Goal: Find specific page/section: Find specific page/section

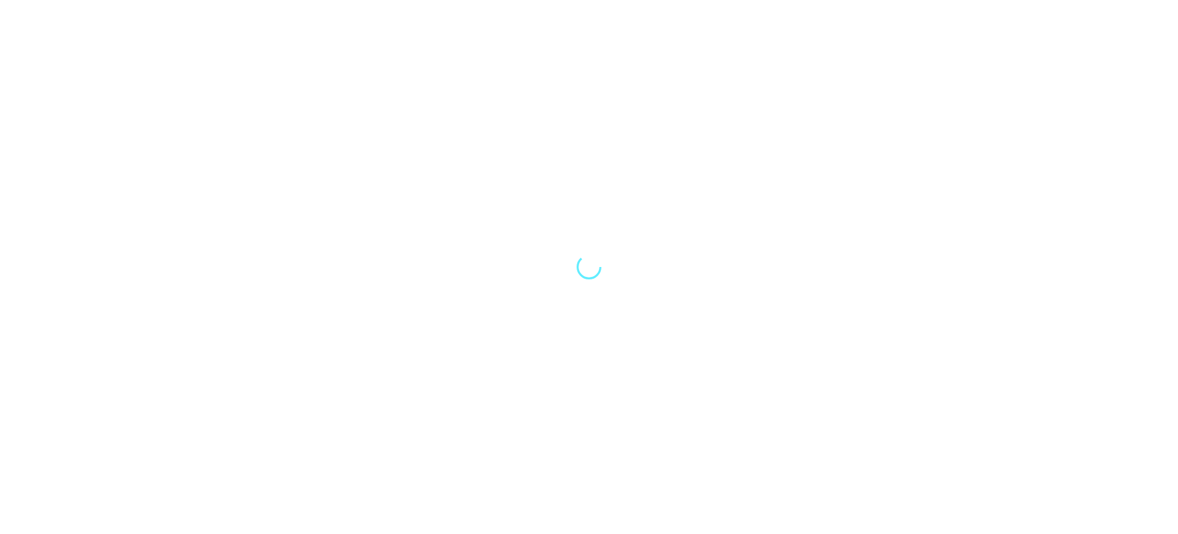
select select "Song"
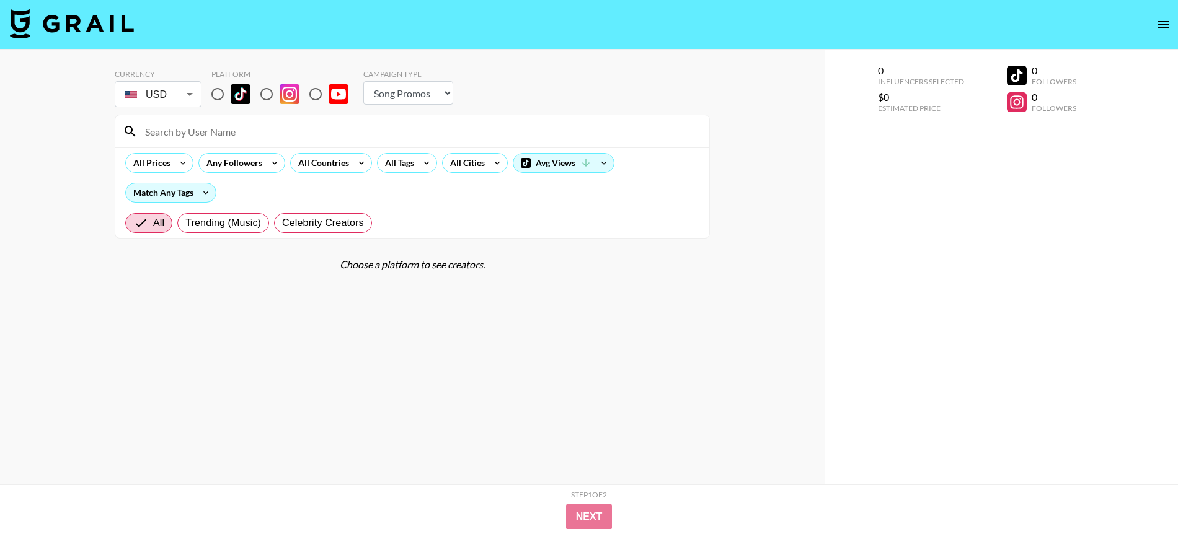
drag, startPoint x: 224, startPoint y: 94, endPoint x: 263, endPoint y: 2, distance: 100.3
click at [224, 94] on input "radio" at bounding box center [218, 94] width 26 height 26
radio input "true"
click at [213, 120] on div at bounding box center [412, 131] width 594 height 32
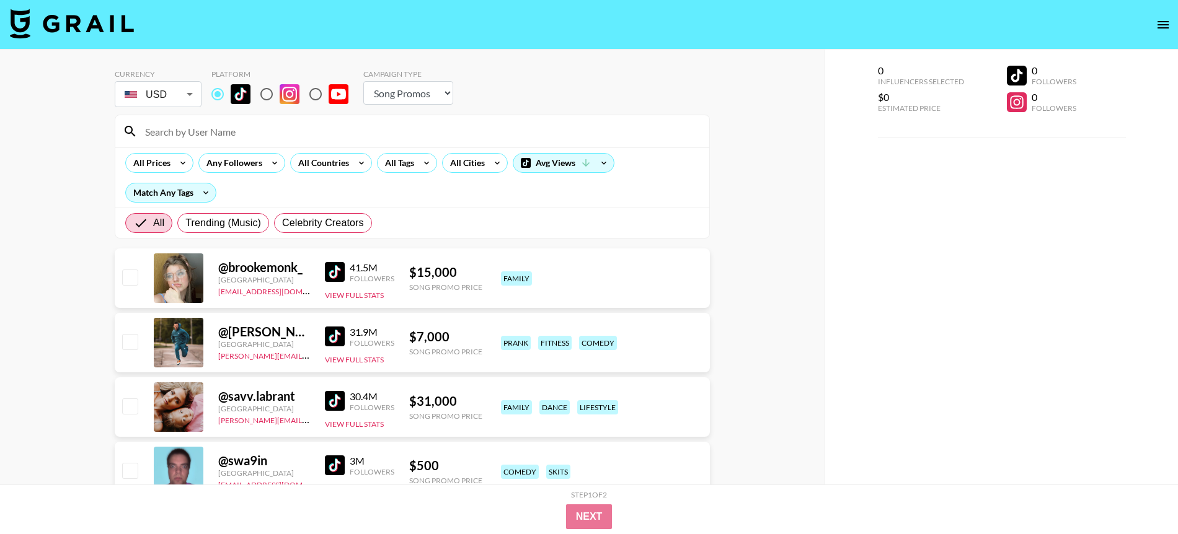
click at [172, 130] on input at bounding box center [420, 131] width 564 height 20
click at [144, 129] on input at bounding box center [420, 131] width 564 height 20
click at [154, 131] on input at bounding box center [420, 131] width 564 height 20
click at [182, 131] on input at bounding box center [420, 131] width 564 height 20
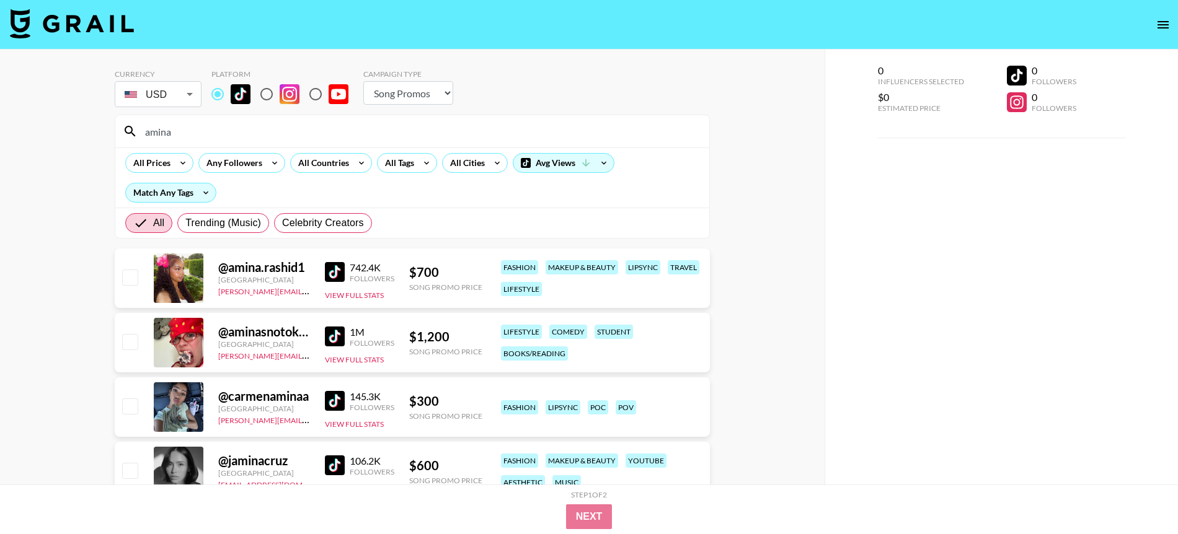
type input "amina"
click at [73, 202] on div "Currency USD USD ​ Platform Campaign Type Choose Type... Song Promos Brand Prom…" at bounding box center [412, 293] width 824 height 487
click at [187, 132] on input "amina" at bounding box center [420, 131] width 564 height 20
